Goal: Task Accomplishment & Management: Complete application form

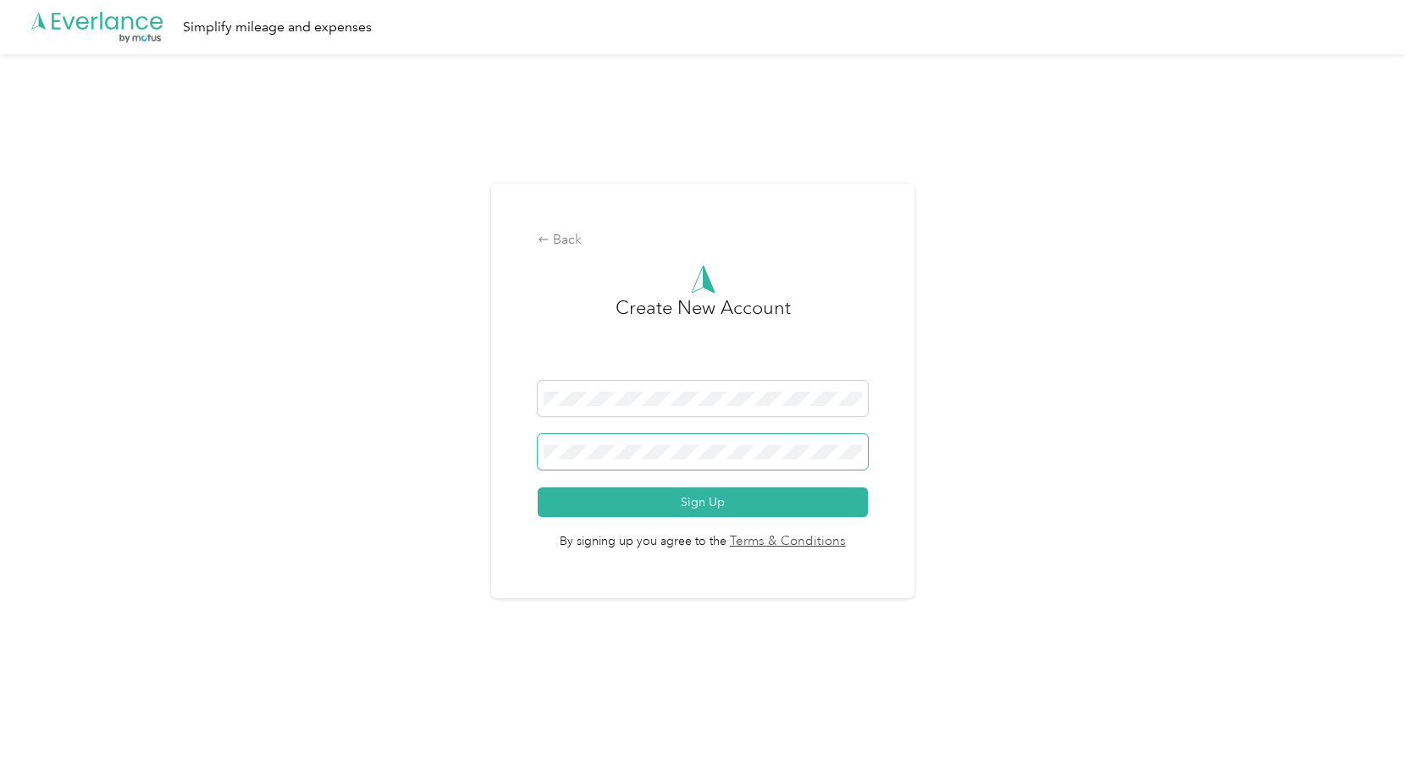
click at [538, 488] on button "Sign Up" at bounding box center [702, 503] width 329 height 30
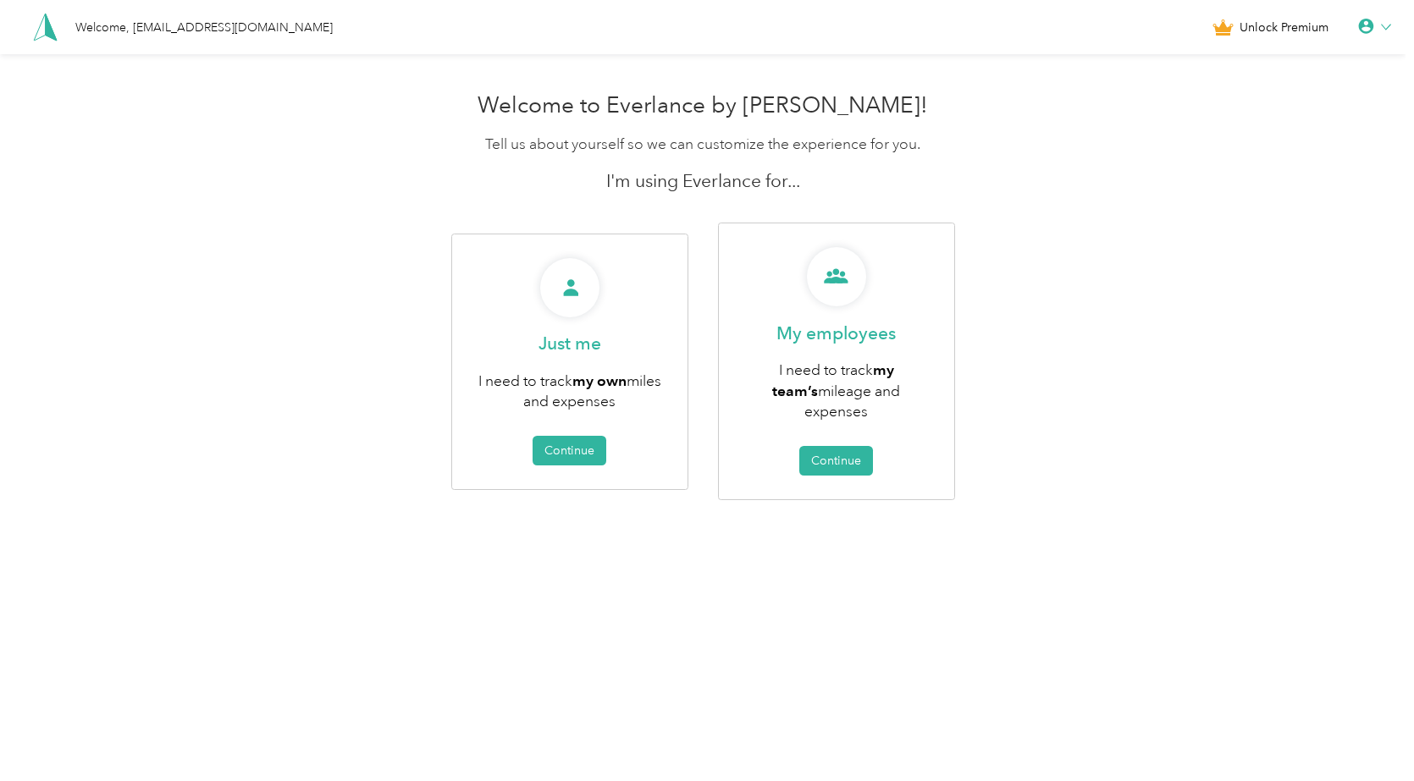
click at [898, 608] on html "Welcome, [EMAIL_ADDRESS][DOMAIN_NAME] Unlock Premium Welcome to Everlance by Mo…" at bounding box center [702, 390] width 1405 height 781
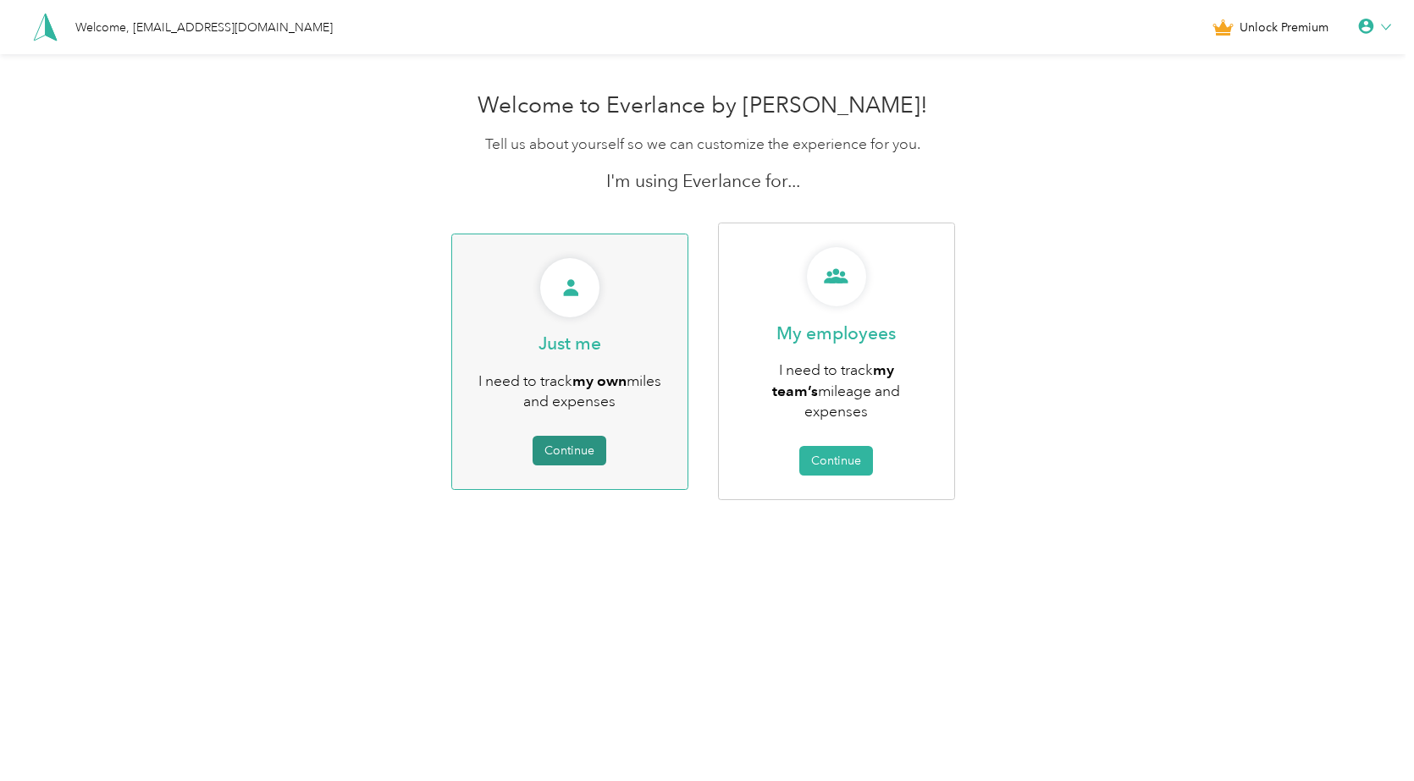
click at [573, 445] on button "Continue" at bounding box center [569, 451] width 74 height 30
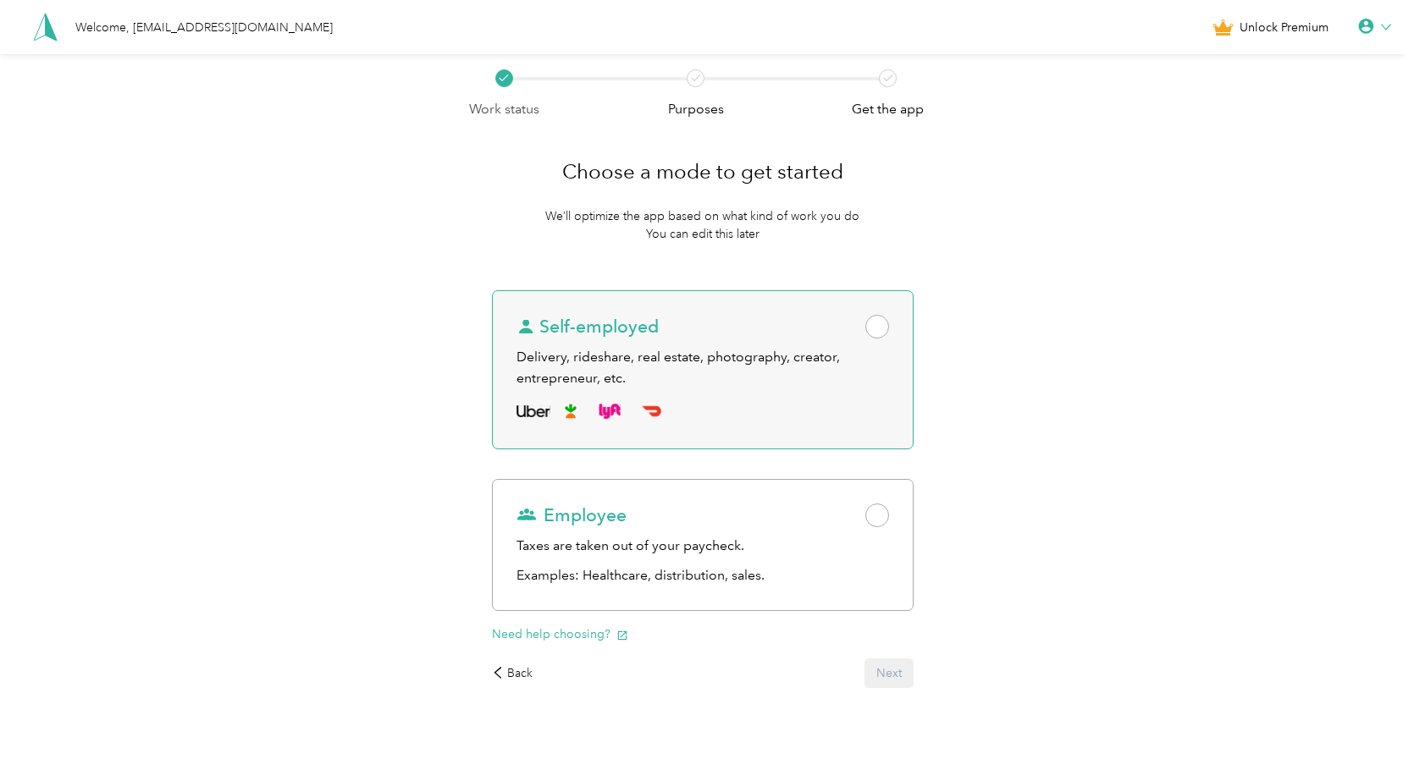
click at [878, 341] on div "Self-employed Delivery, rideshare, real estate, photography, creator, entrepren…" at bounding box center [702, 369] width 421 height 159
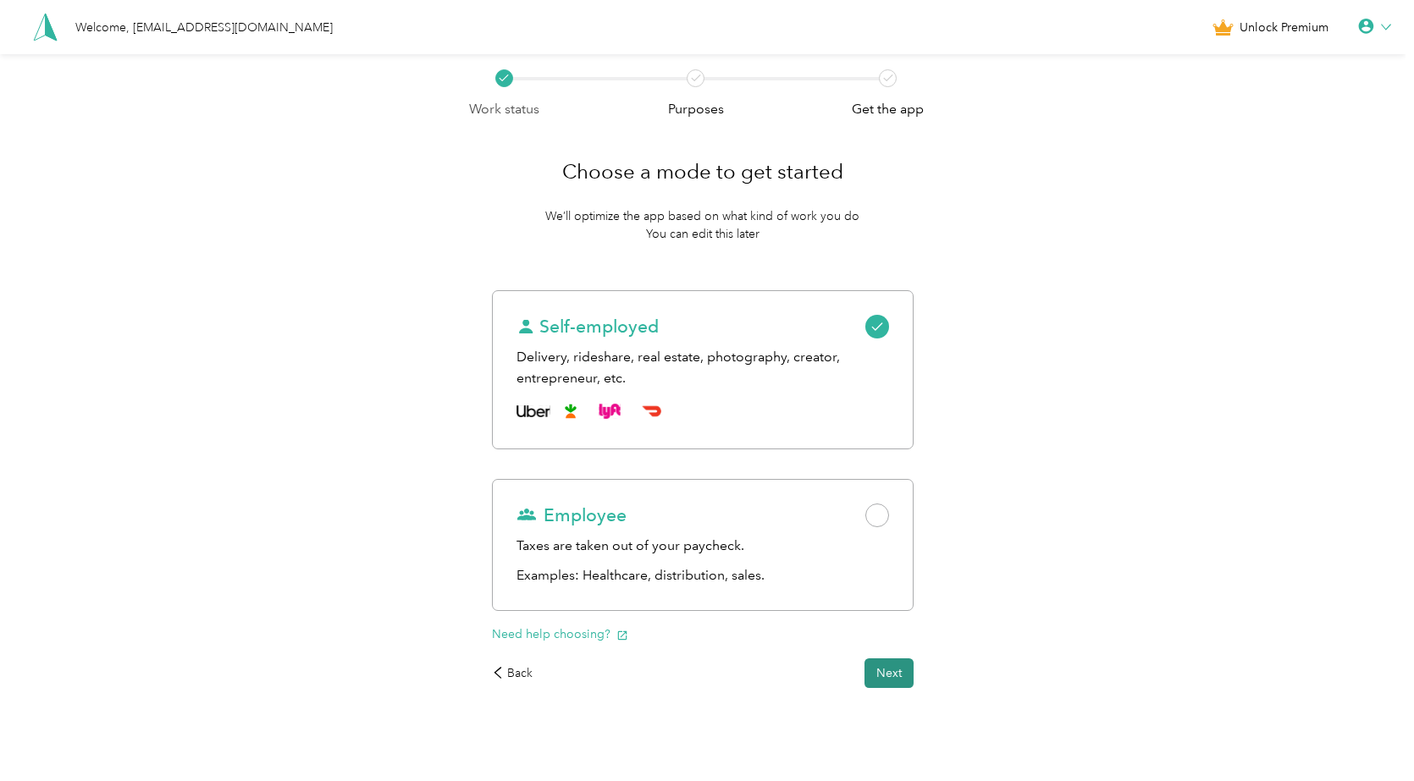
click at [891, 677] on button "Next" at bounding box center [888, 674] width 49 height 30
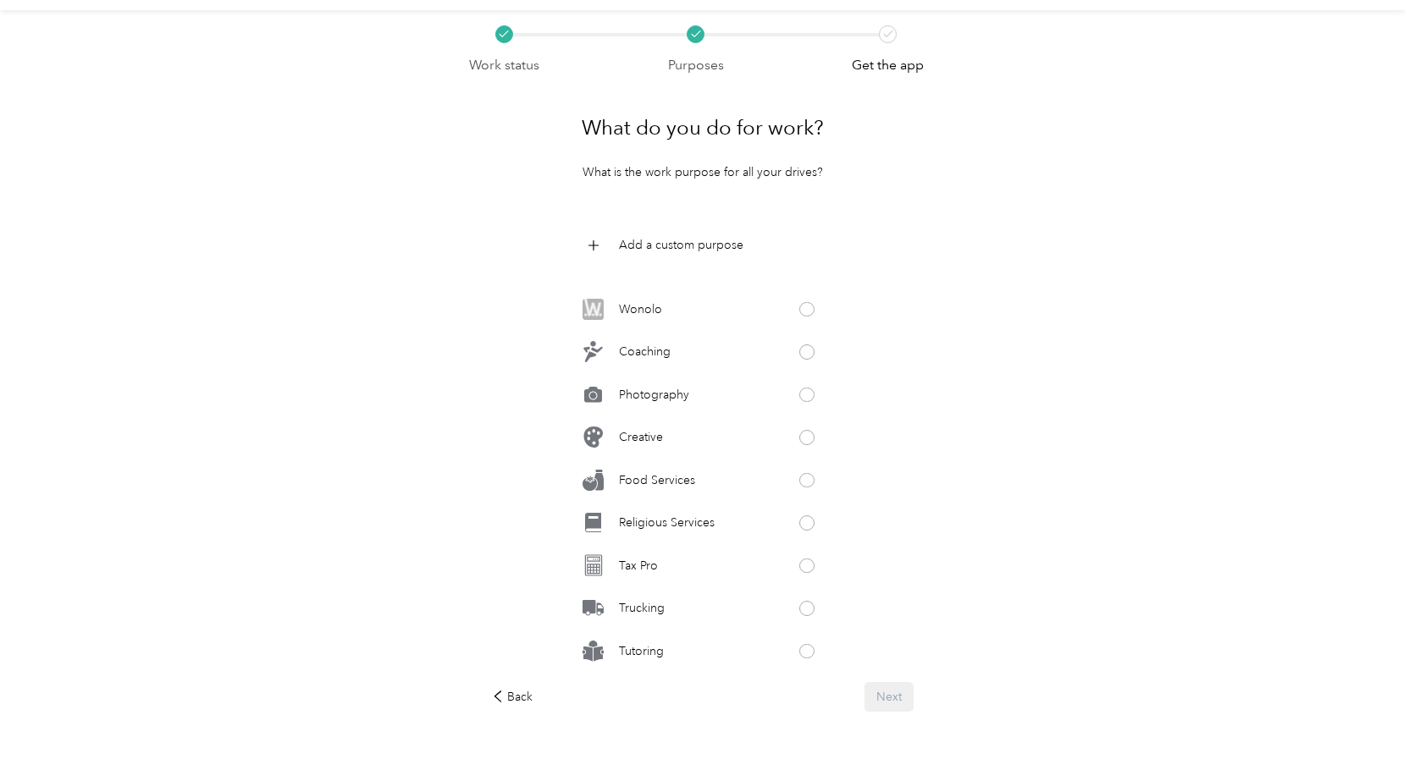
scroll to position [81, 0]
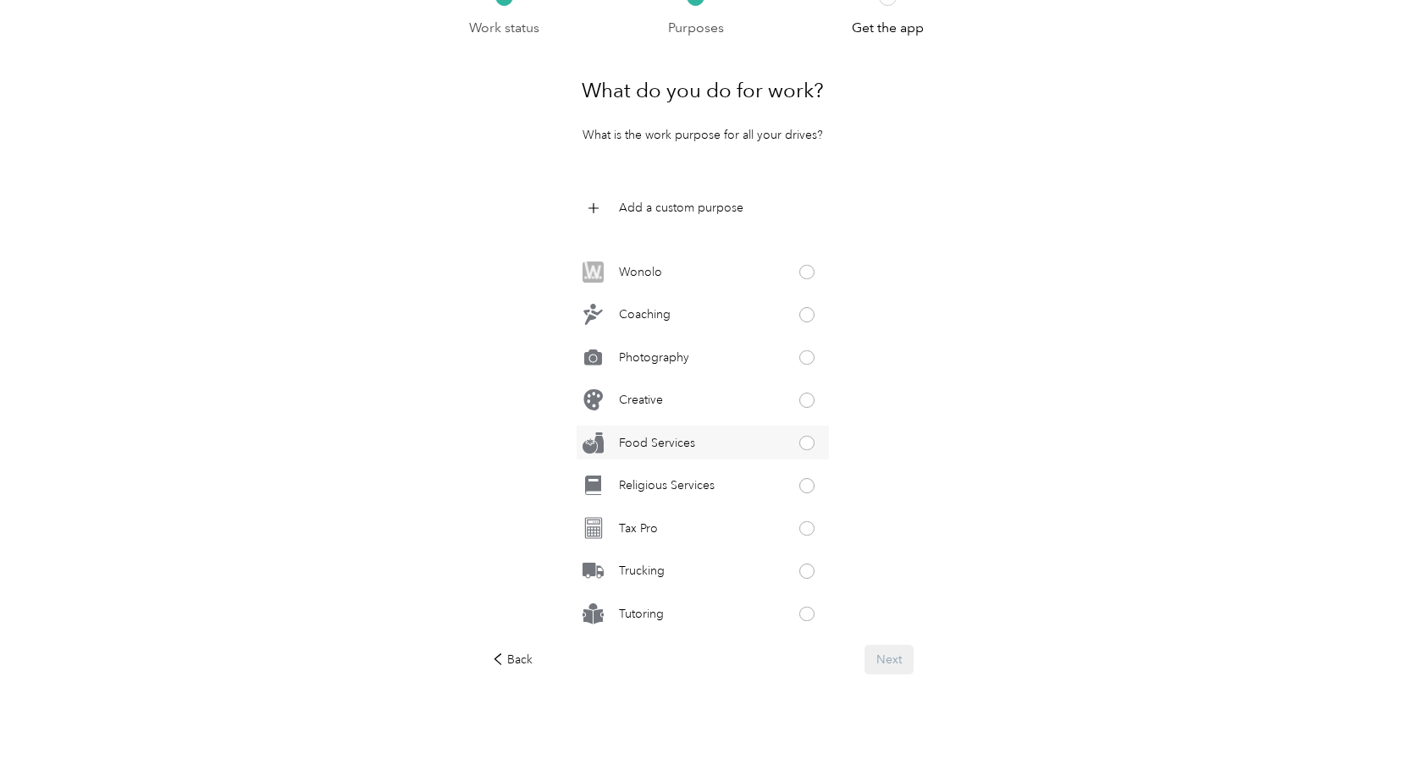
click at [713, 437] on div "Food Services" at bounding box center [703, 443] width 252 height 34
click at [890, 654] on button "Next" at bounding box center [888, 660] width 49 height 30
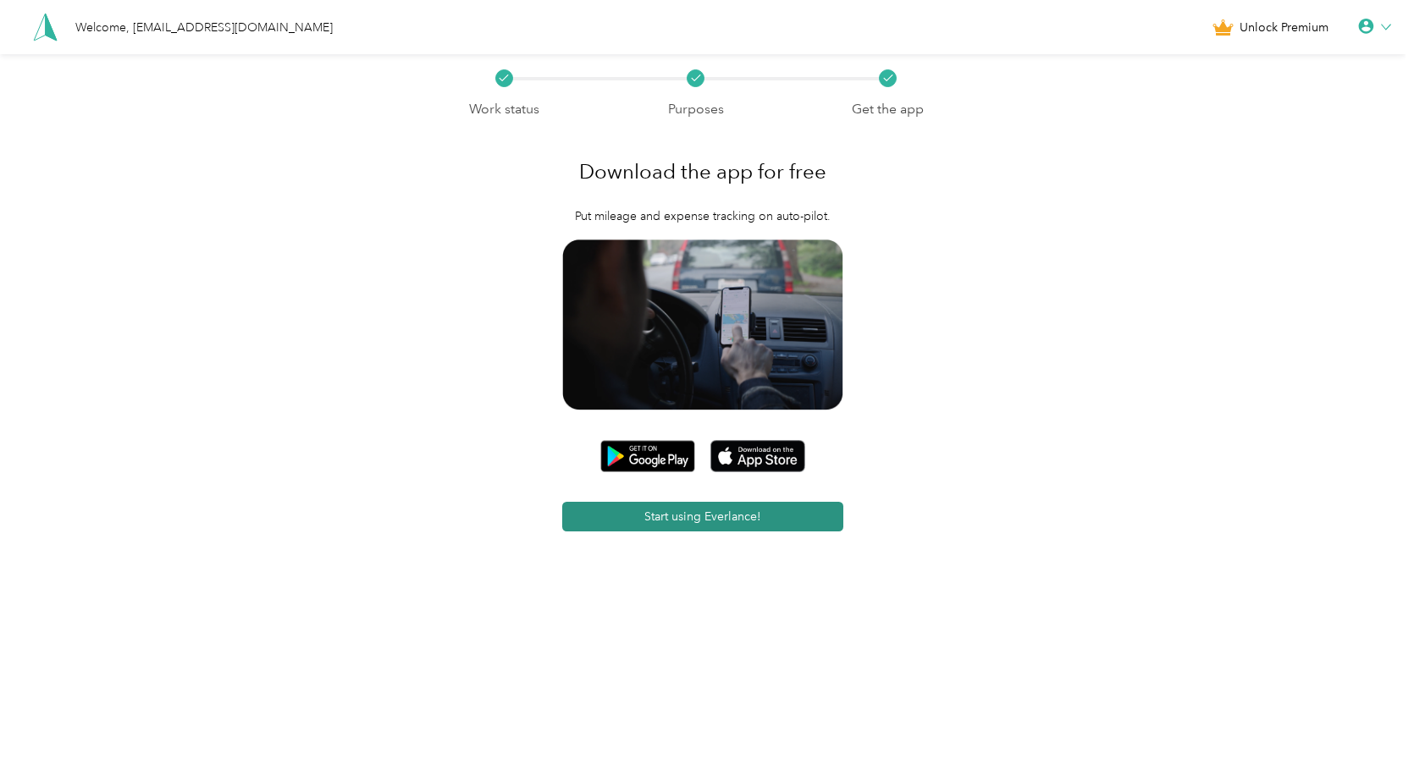
click at [719, 524] on button "Start using Everlance!" at bounding box center [702, 517] width 281 height 30
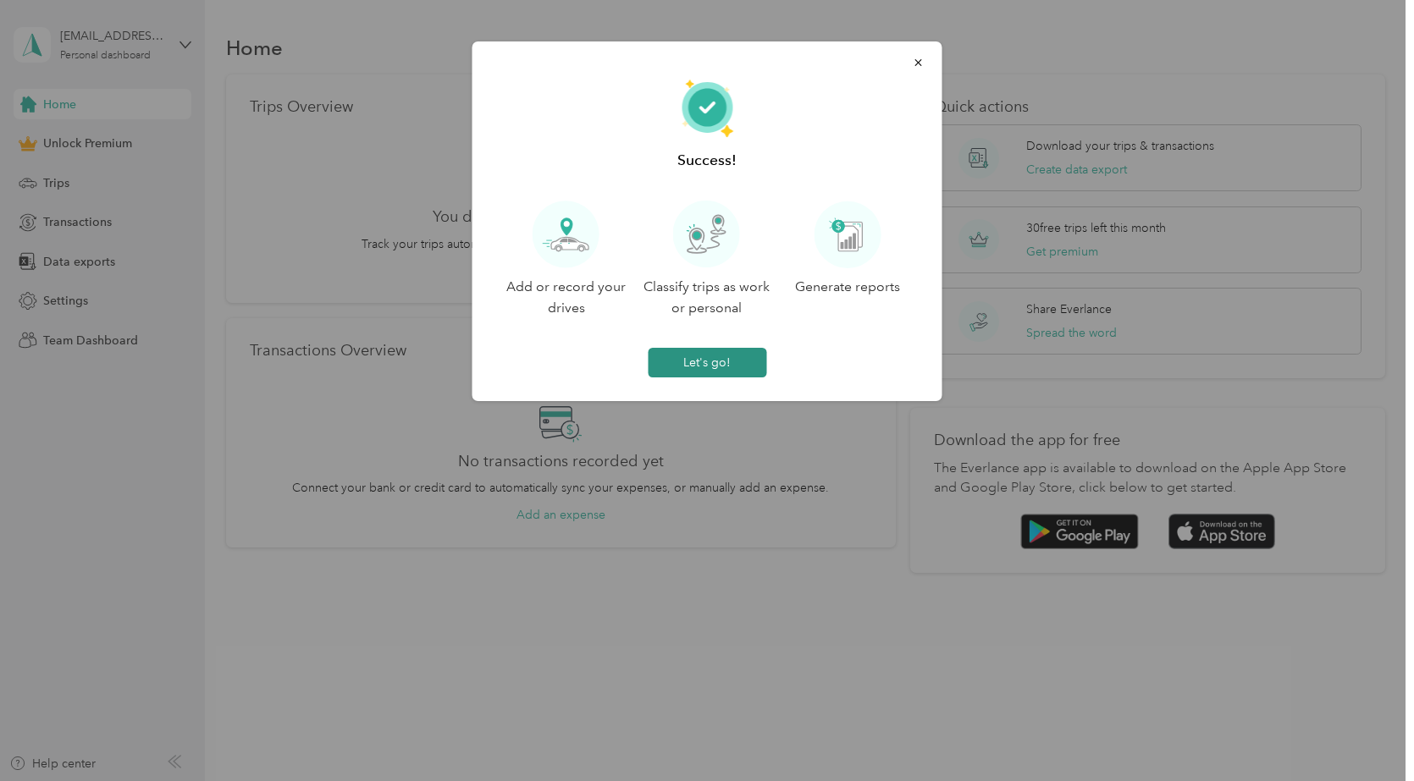
click at [739, 374] on button "Let's go!" at bounding box center [707, 363] width 119 height 30
